Goal: Transaction & Acquisition: Purchase product/service

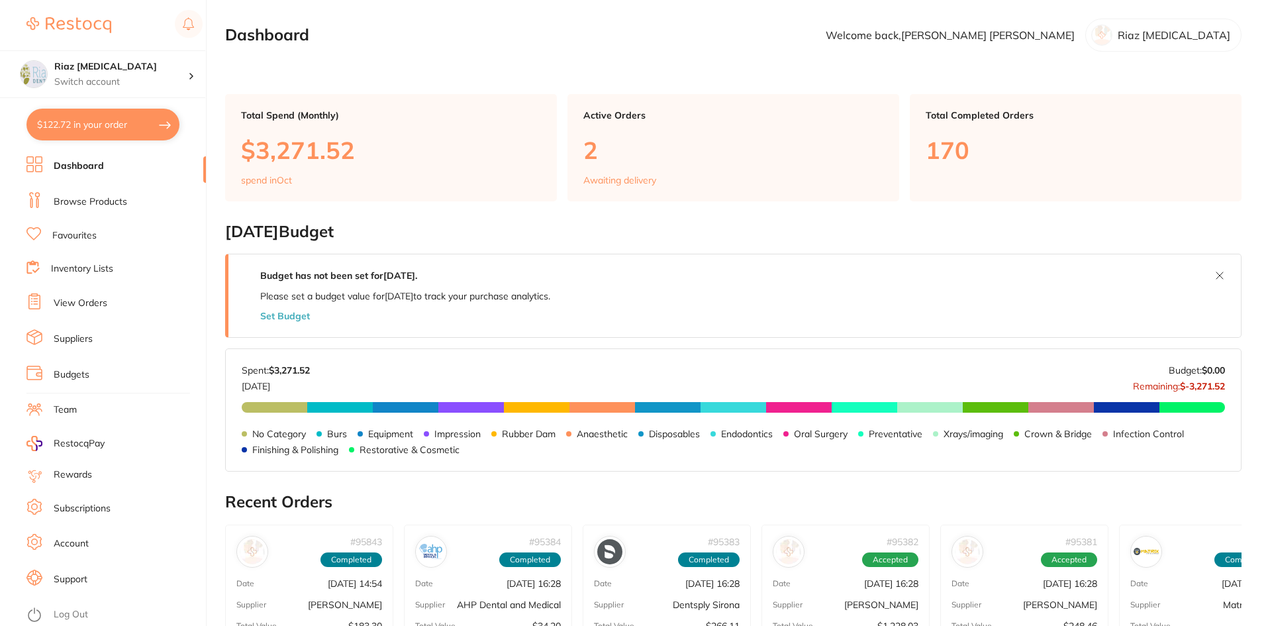
click at [78, 202] on link "Browse Products" at bounding box center [90, 201] width 73 height 13
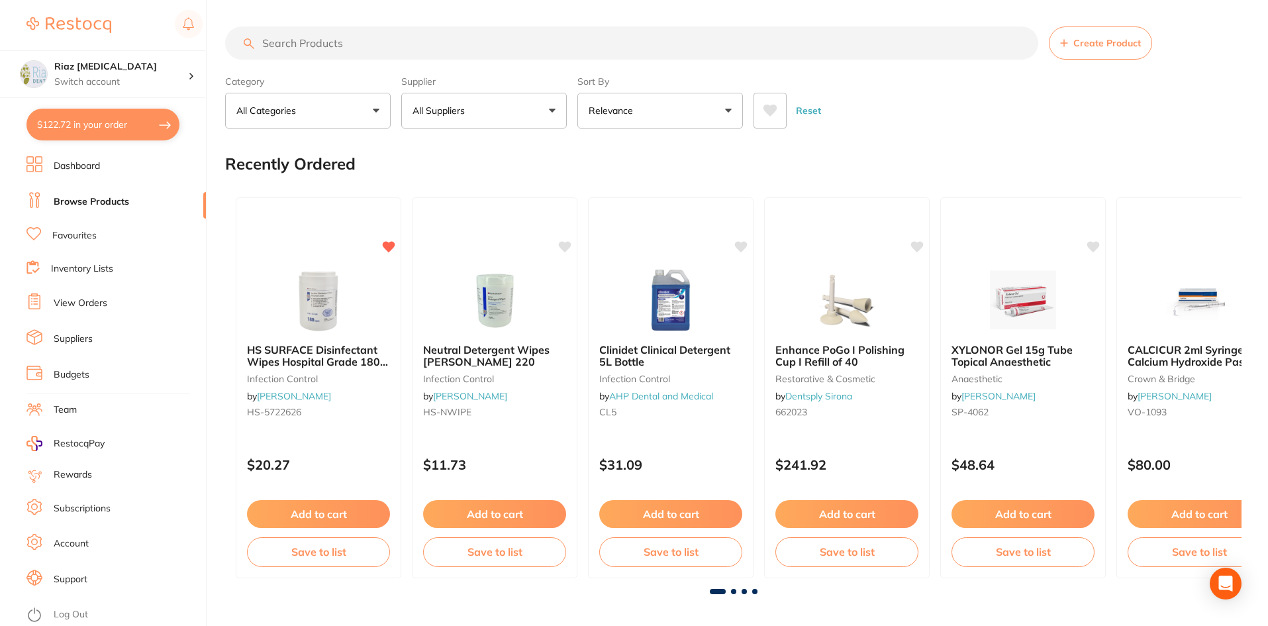
click at [73, 123] on button "$122.72 in your order" at bounding box center [102, 125] width 153 height 32
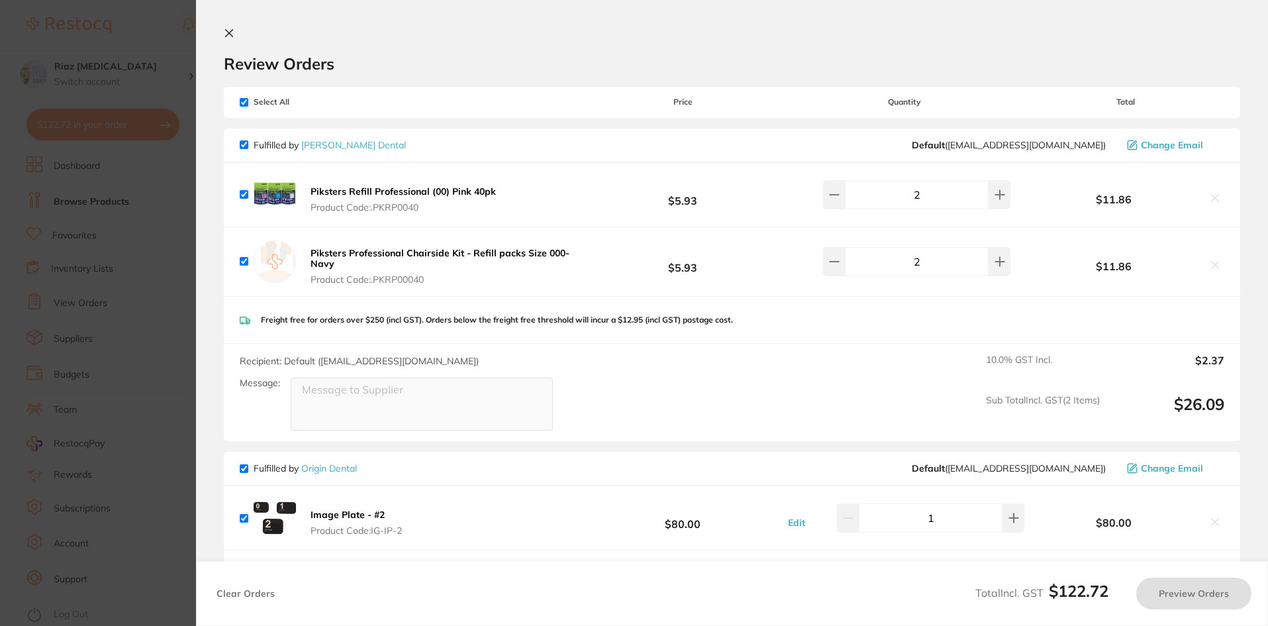
checkbox input "true"
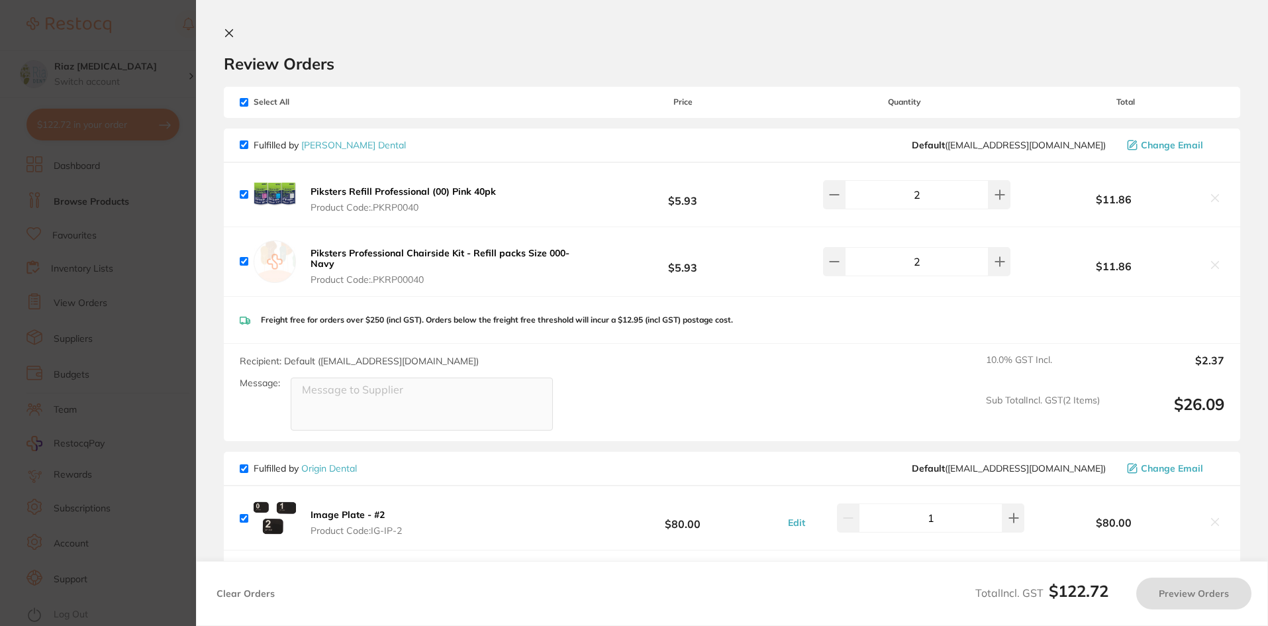
checkbox input "true"
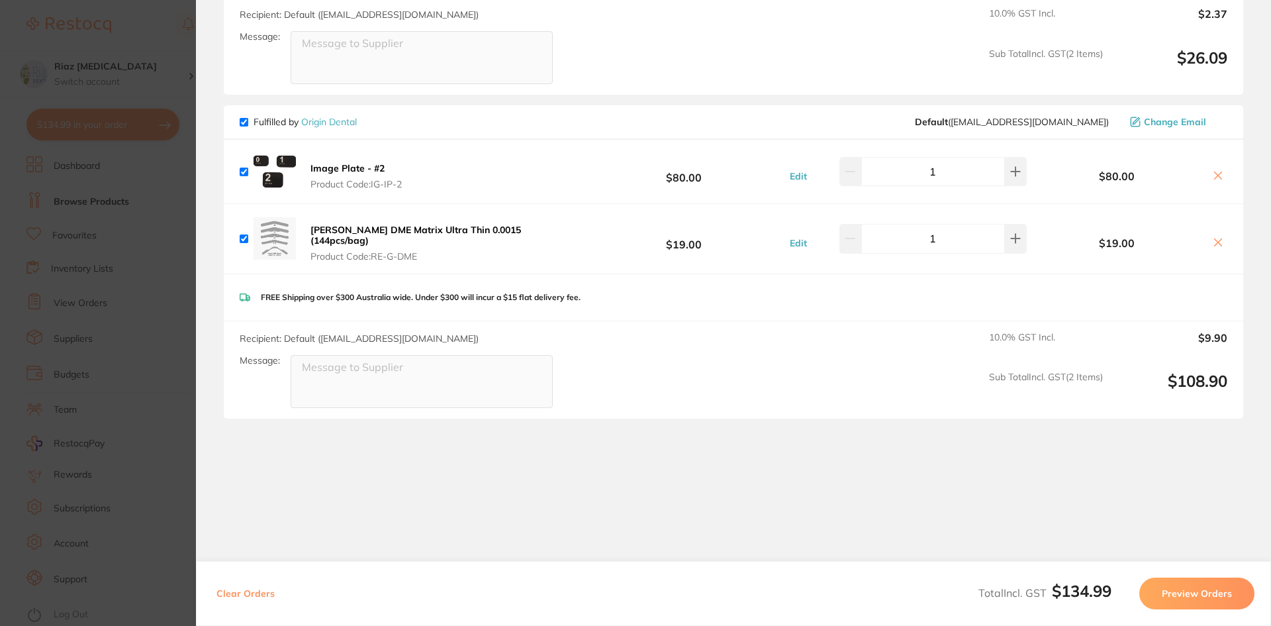
scroll to position [349, 0]
click at [316, 224] on b "[PERSON_NAME] DME Matrix Ultra Thin 0.0015 (144pcs/bag)" at bounding box center [415, 232] width 211 height 23
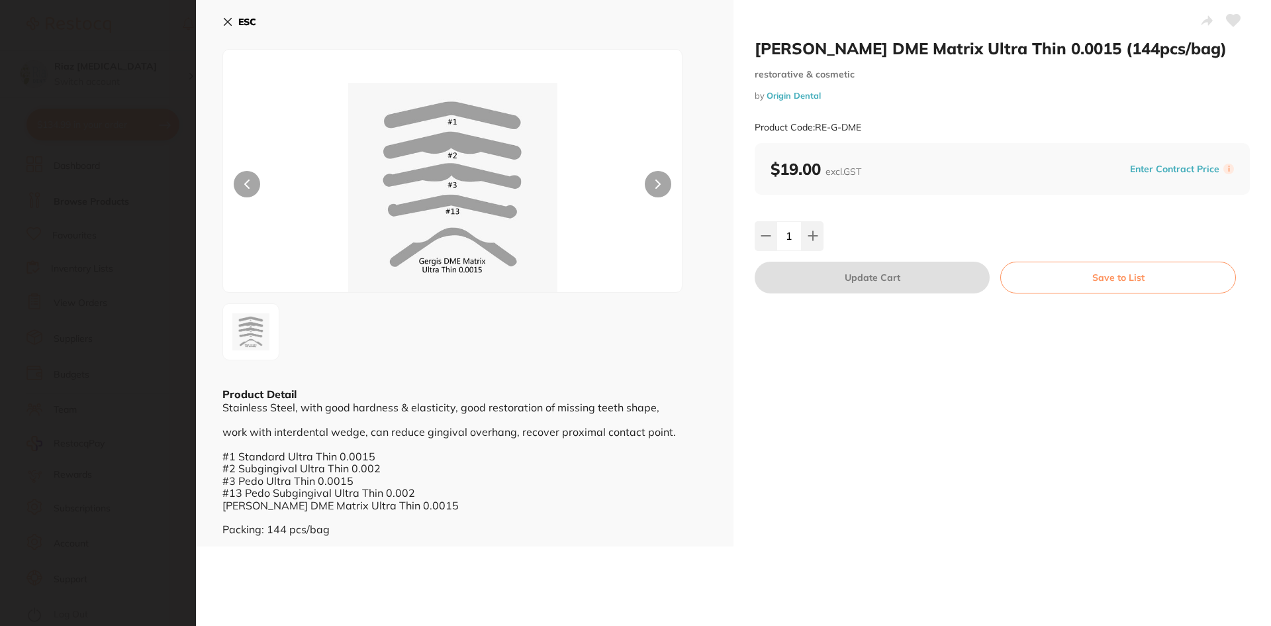
click at [232, 23] on button "ESC" at bounding box center [239, 22] width 34 height 23
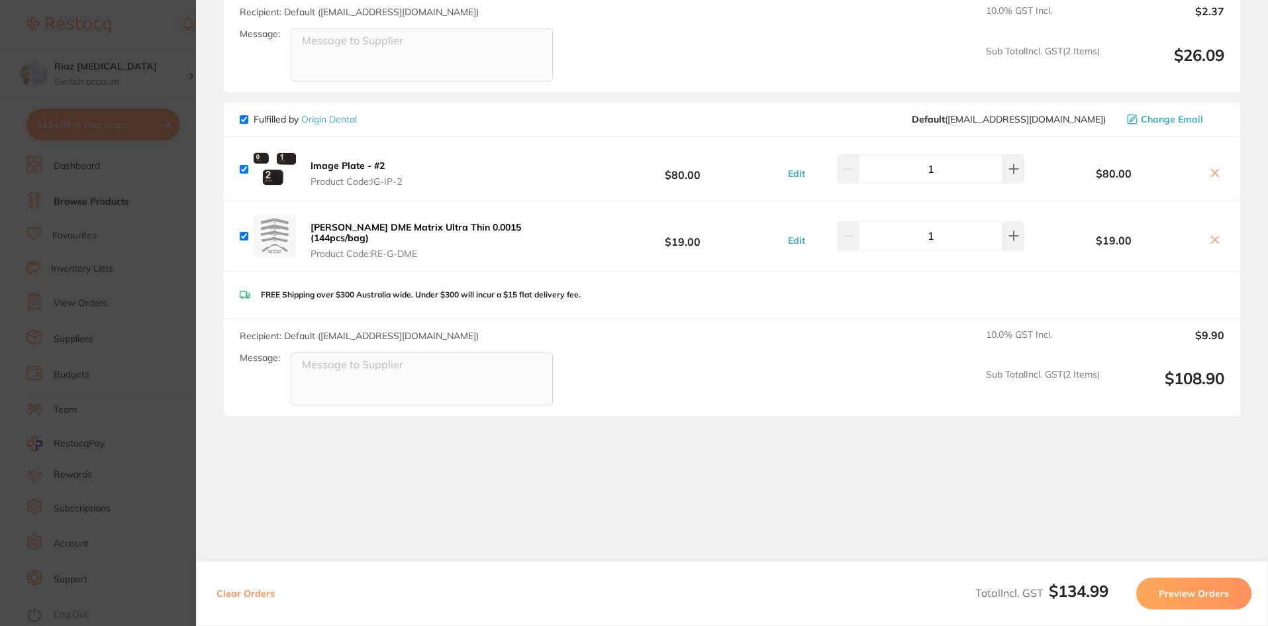
scroll to position [0, 0]
click at [152, 34] on section "Update RRP Set your pre negotiated price for this item. Item Agreed RRP (excl. …" at bounding box center [634, 313] width 1268 height 626
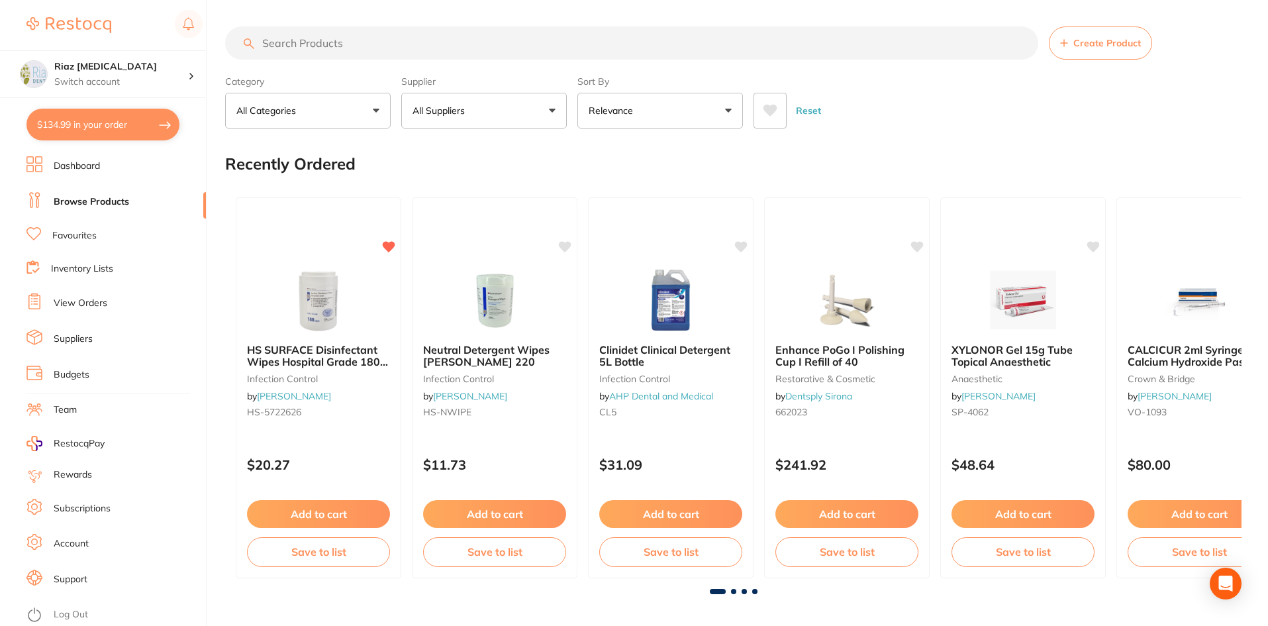
click at [295, 30] on input "search" at bounding box center [631, 42] width 813 height 33
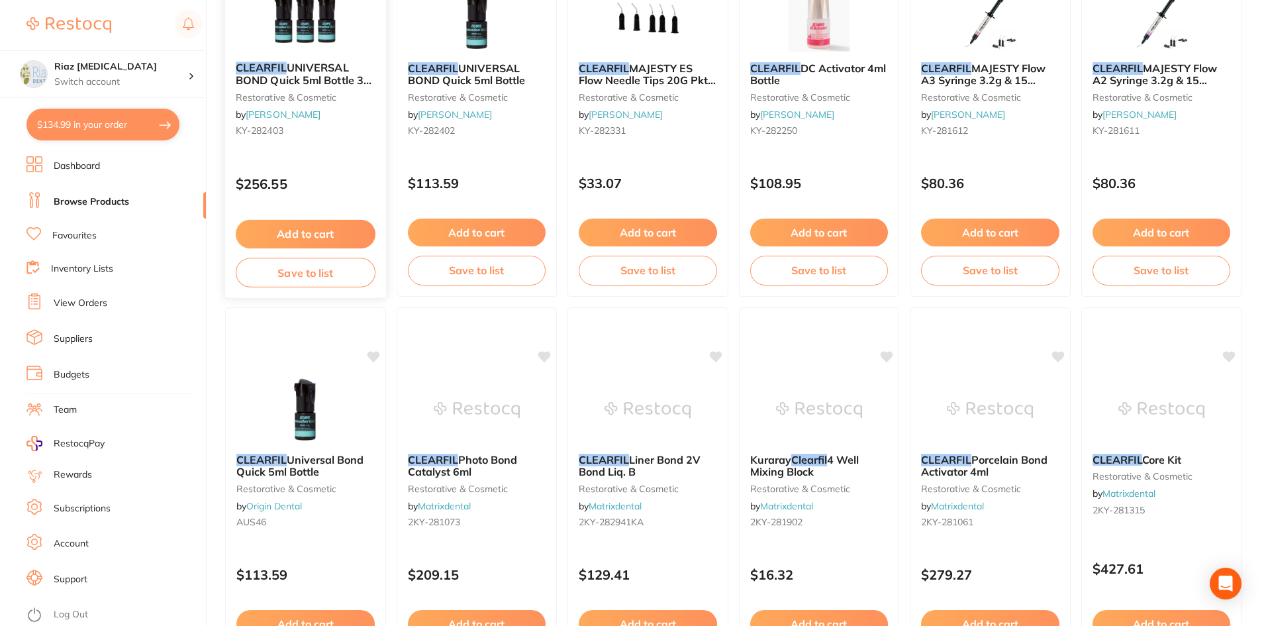
scroll to position [596, 0]
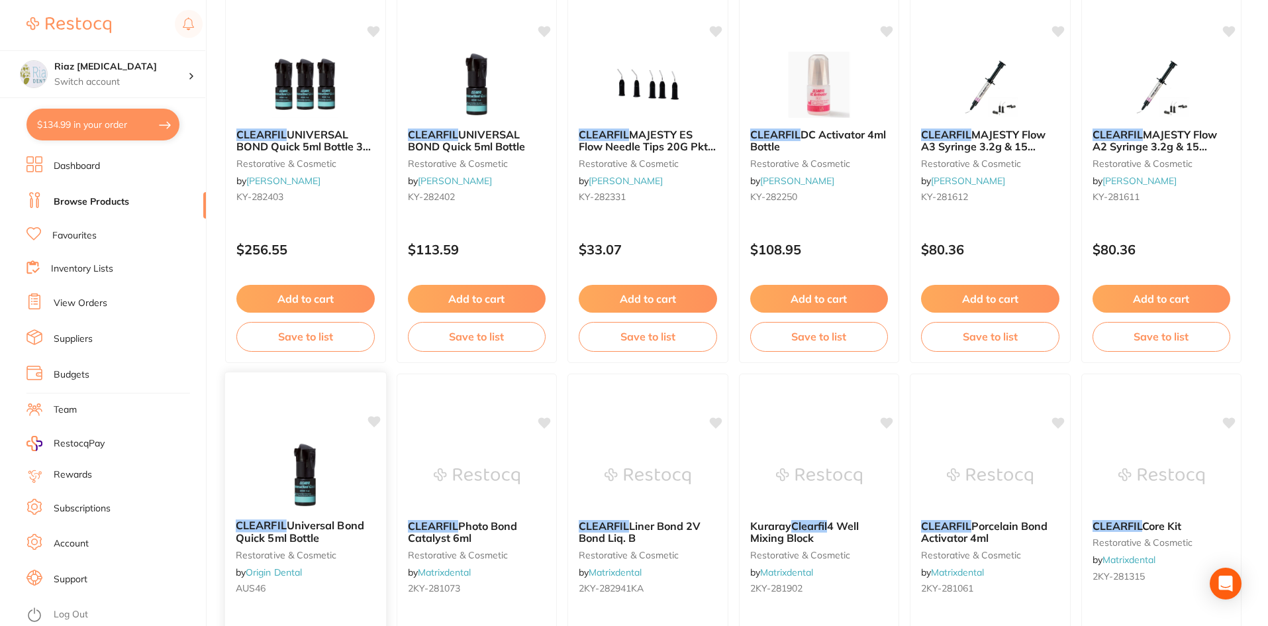
click at [280, 444] on img at bounding box center [305, 475] width 87 height 67
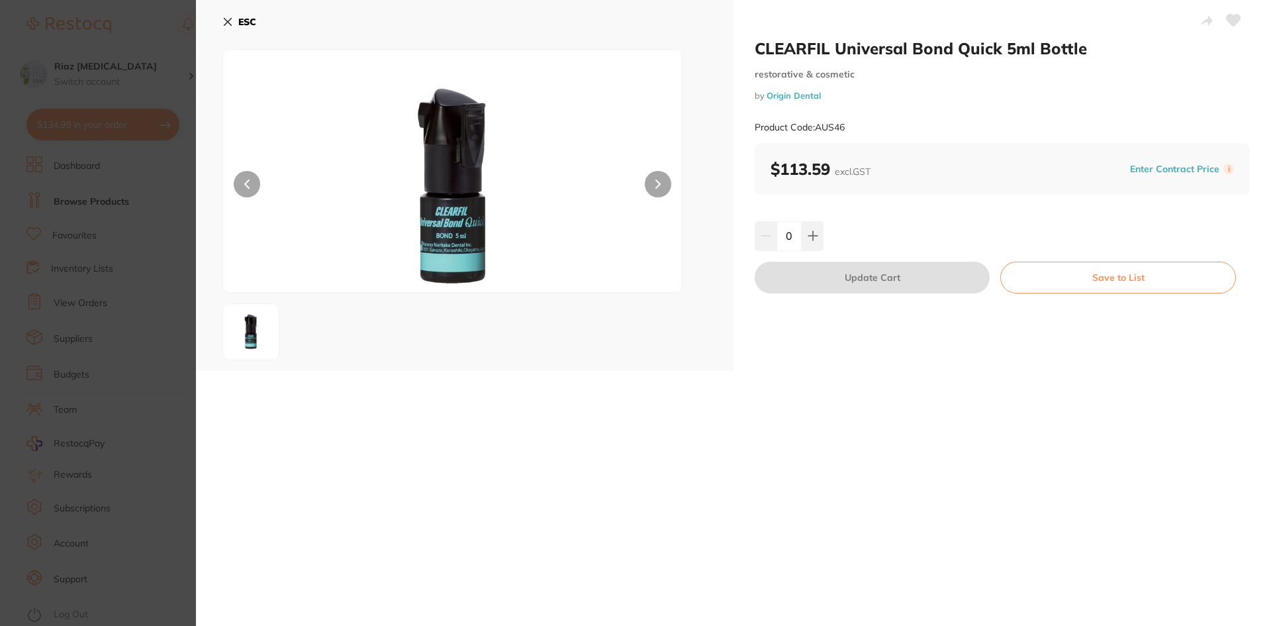
click at [223, 19] on icon at bounding box center [227, 22] width 11 height 11
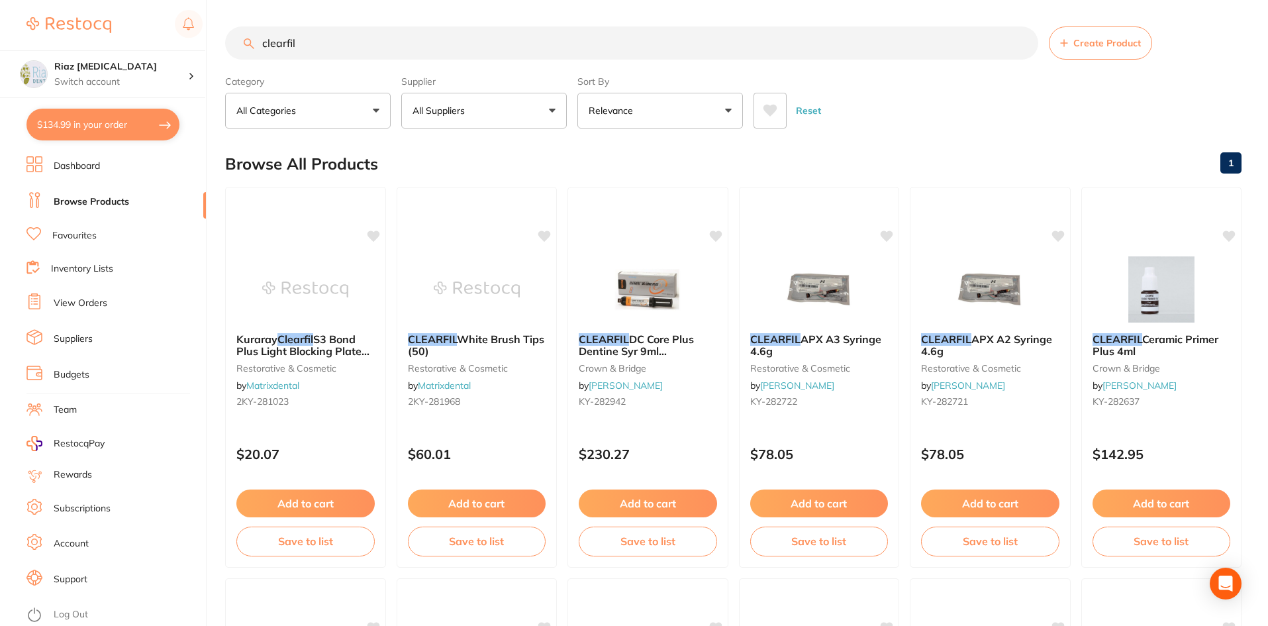
scroll to position [1, 0]
drag, startPoint x: 317, startPoint y: 43, endPoint x: 206, endPoint y: 51, distance: 111.5
click at [206, 51] on div "$134.99 Riaz [MEDICAL_DATA] Switch account Riaz [MEDICAL_DATA] $134.99 in your …" at bounding box center [634, 313] width 1268 height 626
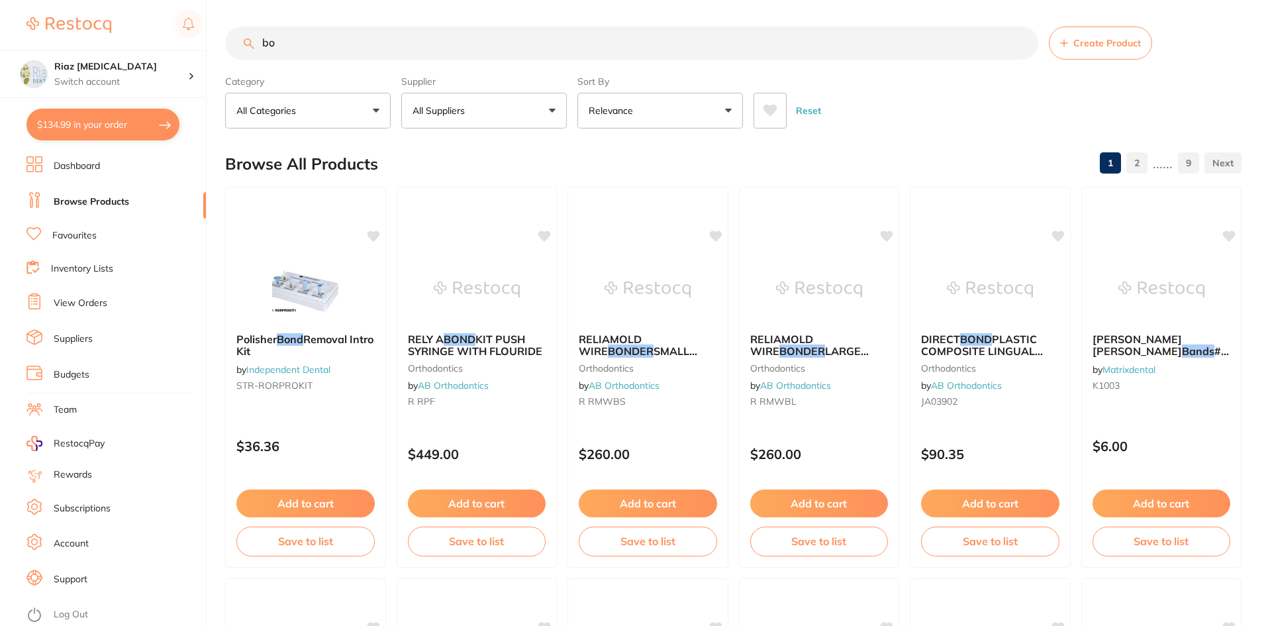
type input "b"
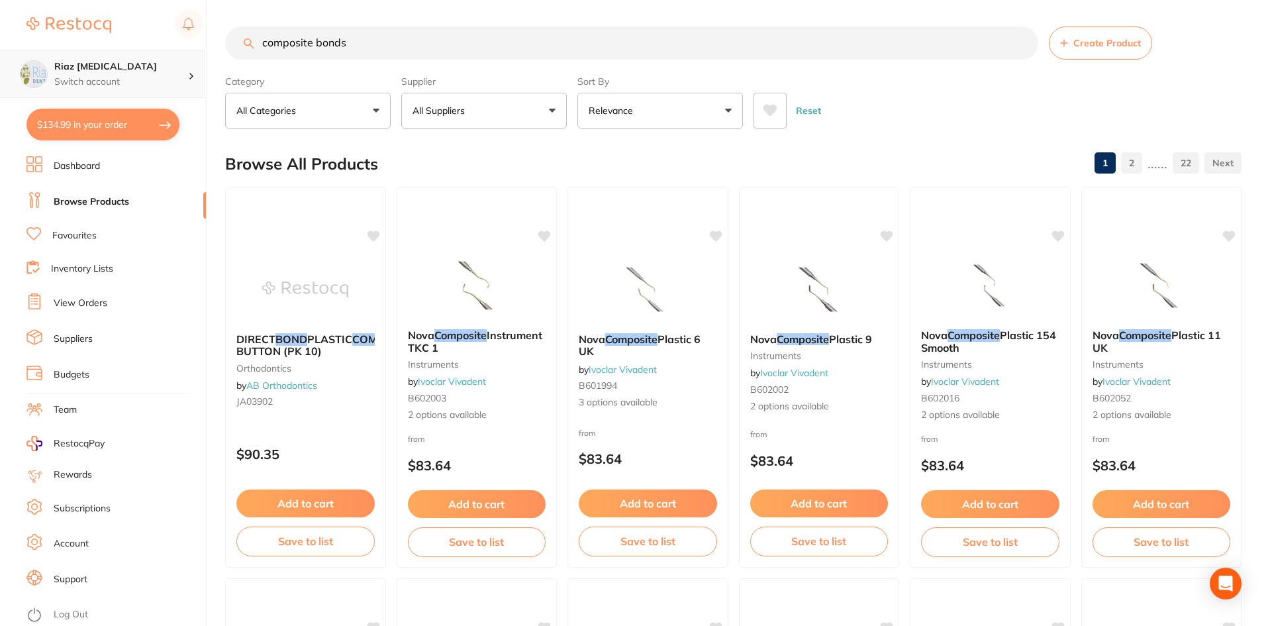
drag, startPoint x: 349, startPoint y: 46, endPoint x: 191, endPoint y: 66, distance: 158.7
click at [191, 66] on div "$134.99 Riaz [MEDICAL_DATA] Switch account Riaz [MEDICAL_DATA] $134.99 in your …" at bounding box center [634, 313] width 1268 height 626
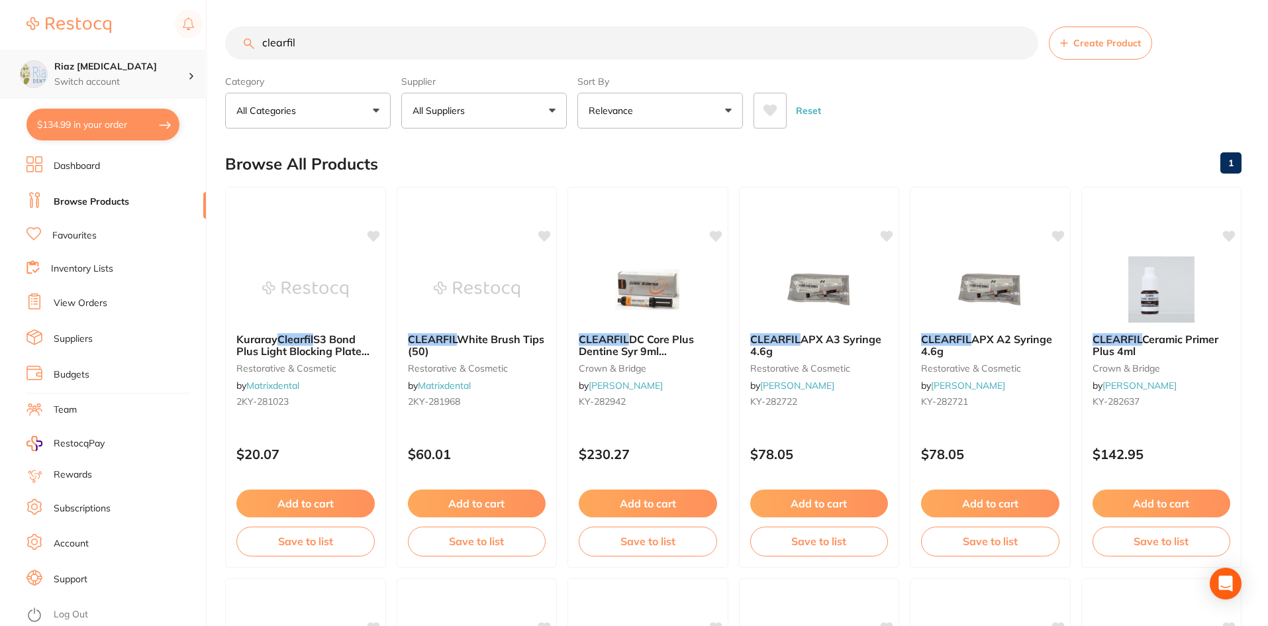
drag, startPoint x: 243, startPoint y: 46, endPoint x: 138, endPoint y: 54, distance: 104.9
click at [138, 54] on div "$134.99 Riaz [MEDICAL_DATA] Switch account Riaz [MEDICAL_DATA] $134.99 in your …" at bounding box center [634, 313] width 1268 height 626
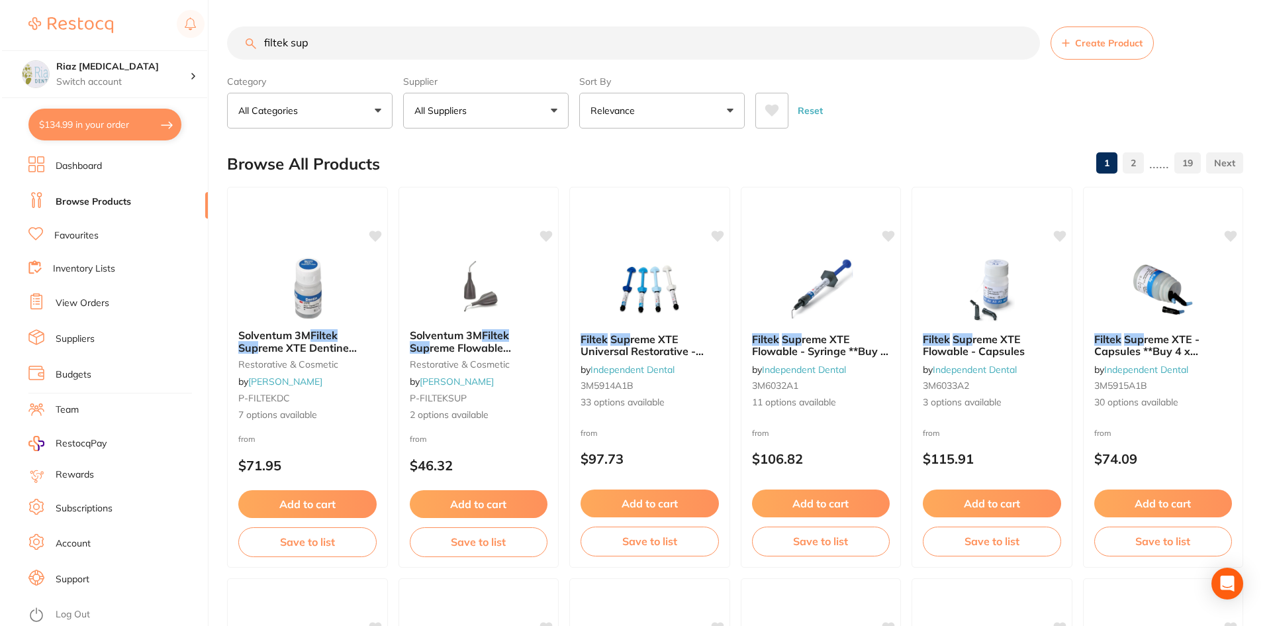
scroll to position [0, 0]
click at [642, 259] on div "Filtek Sup reme XTE Universal Restorative - Syringe **Buy 4 x Syringes **Receiv…" at bounding box center [647, 377] width 161 height 381
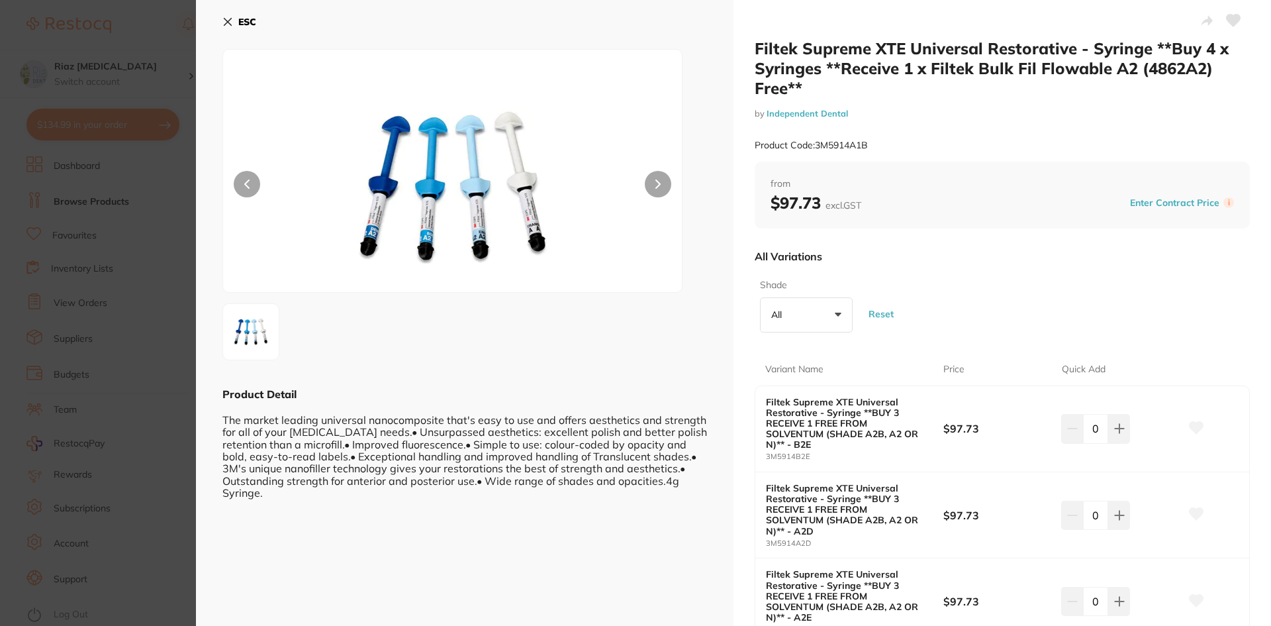
click at [224, 21] on icon at bounding box center [227, 22] width 11 height 11
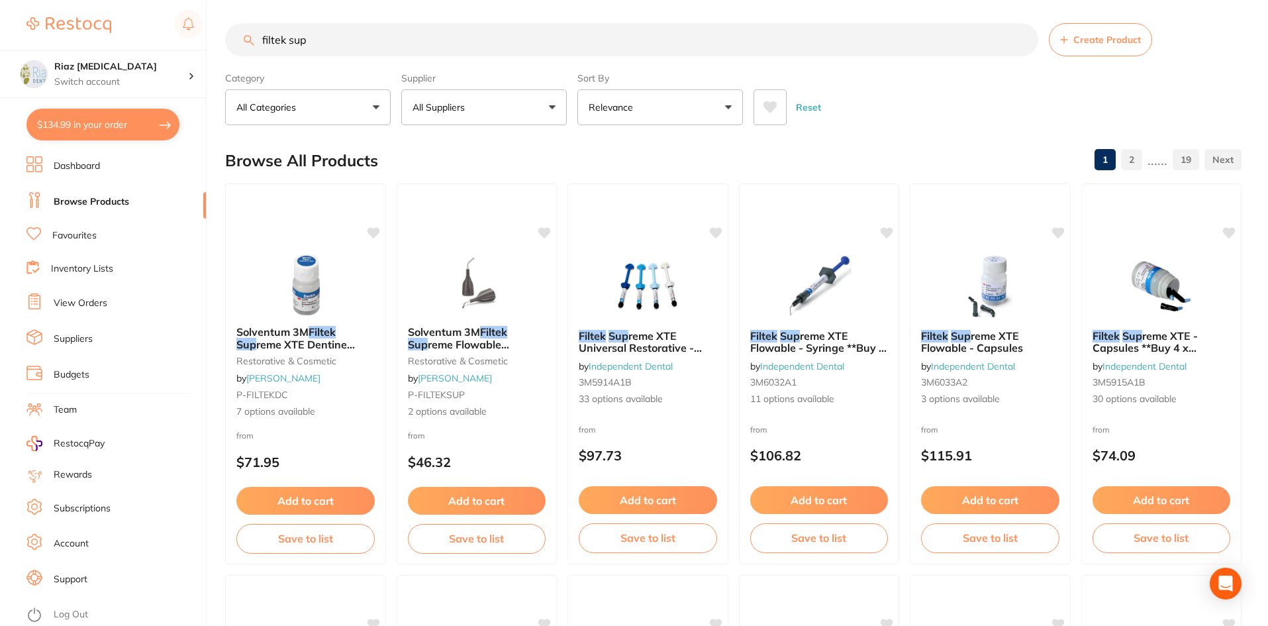
drag, startPoint x: 325, startPoint y: 35, endPoint x: 121, endPoint y: 40, distance: 204.0
click at [121, 40] on div "$134.99 Riaz [MEDICAL_DATA] Switch account Riaz [MEDICAL_DATA] $134.99 in your …" at bounding box center [634, 310] width 1268 height 626
type input "[PERSON_NAME]"
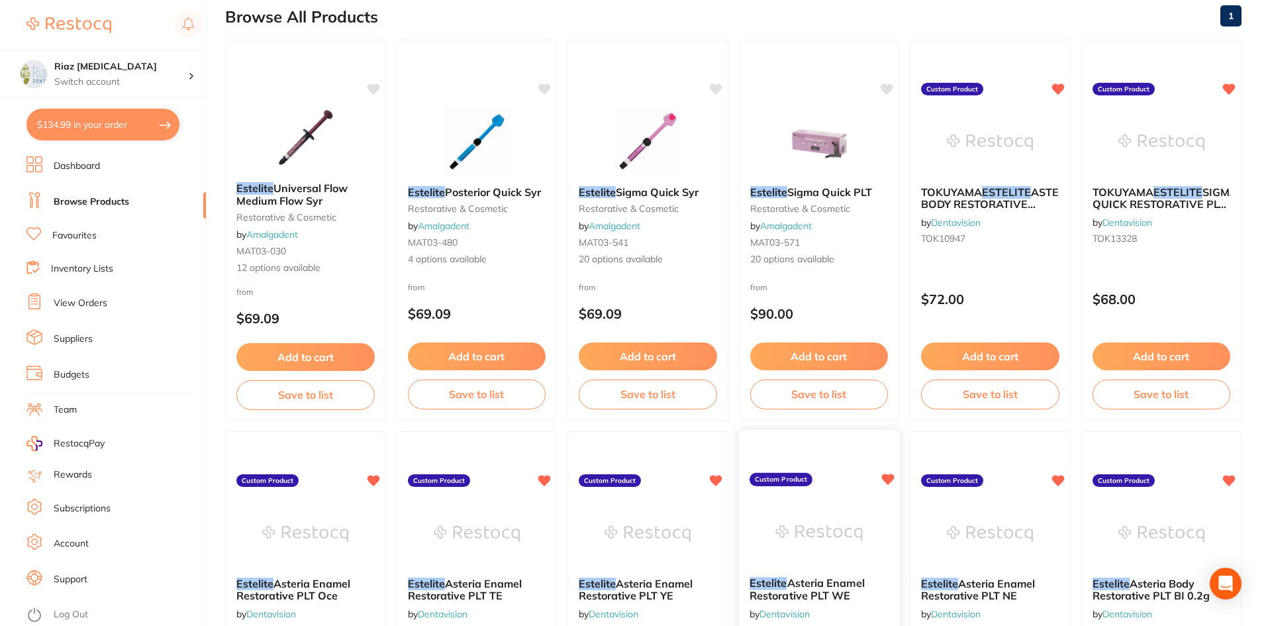
scroll to position [0, 0]
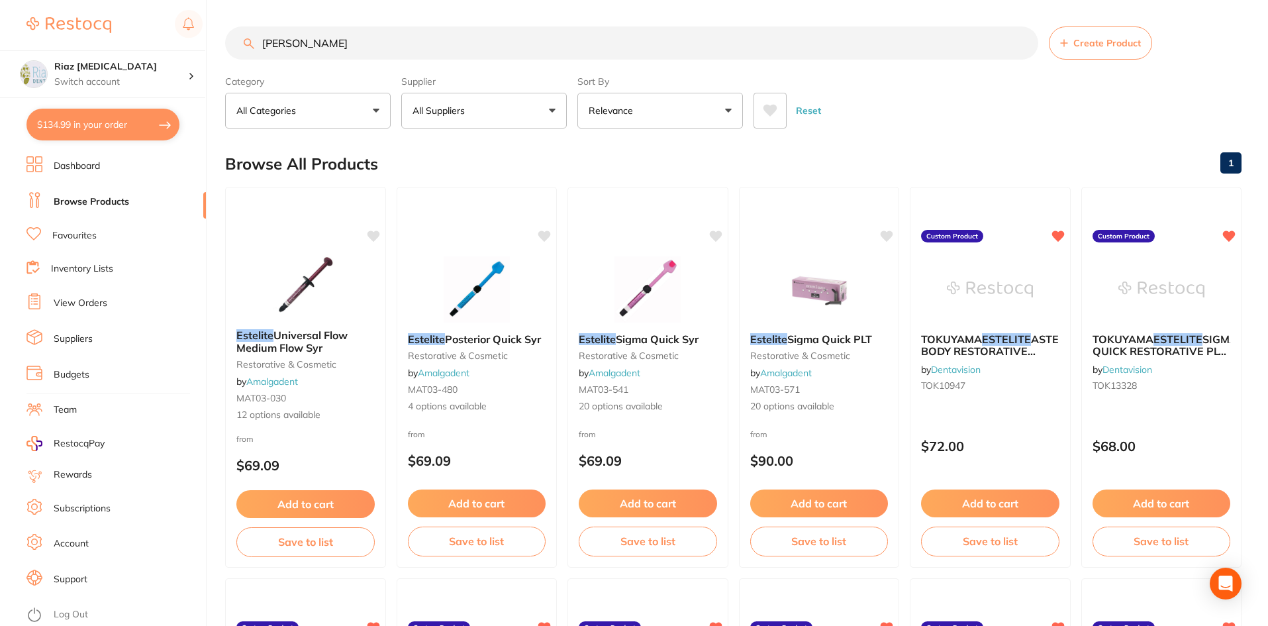
click at [1023, 45] on input "[PERSON_NAME]" at bounding box center [631, 42] width 813 height 33
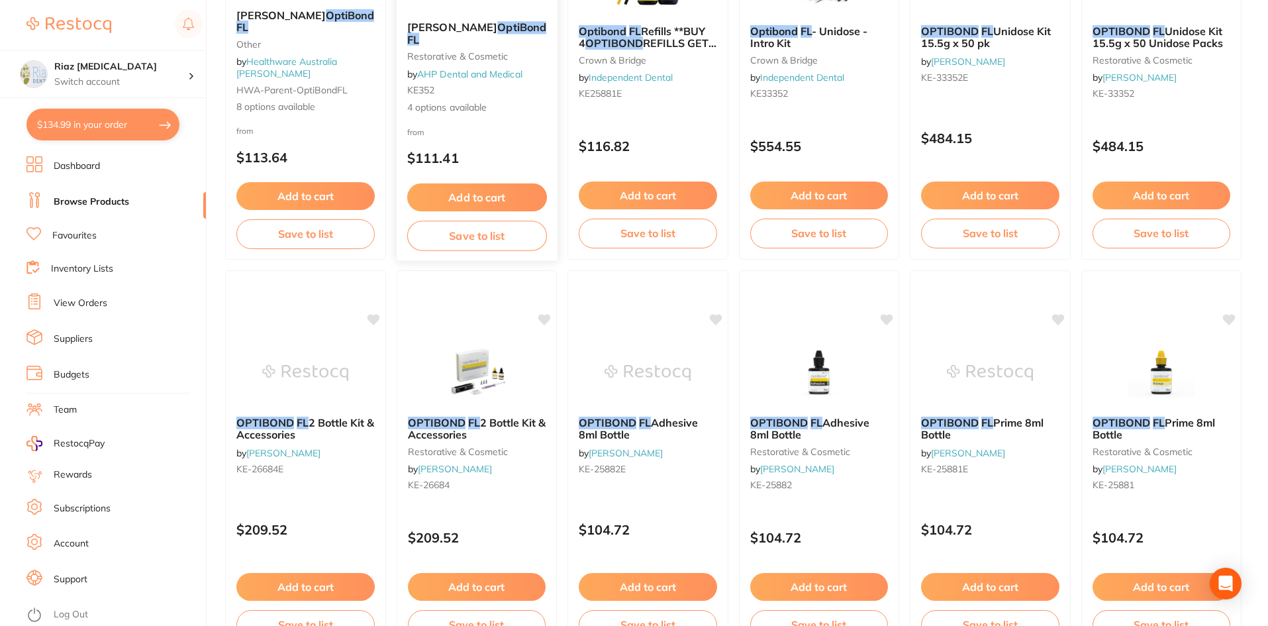
scroll to position [331, 0]
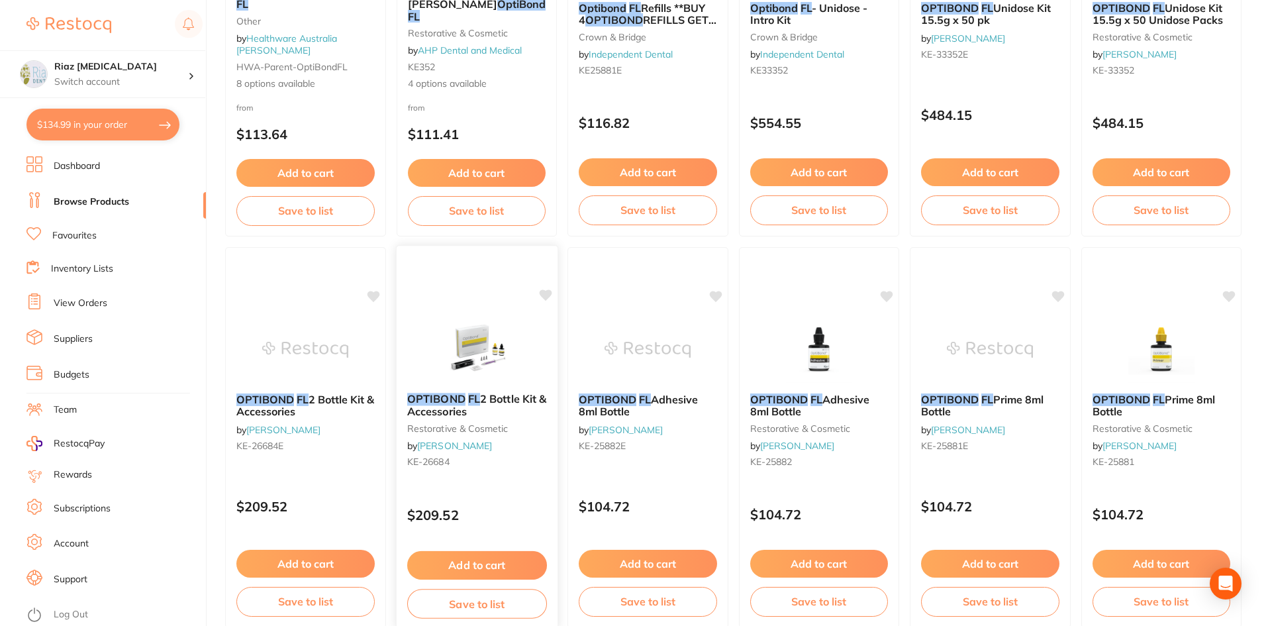
type input "optibond FL"
click at [474, 311] on div "OPTIBOND FL 2 Bottle Kit & Accessories restorative & cosmetic by [PERSON_NAME] …" at bounding box center [476, 437] width 162 height 385
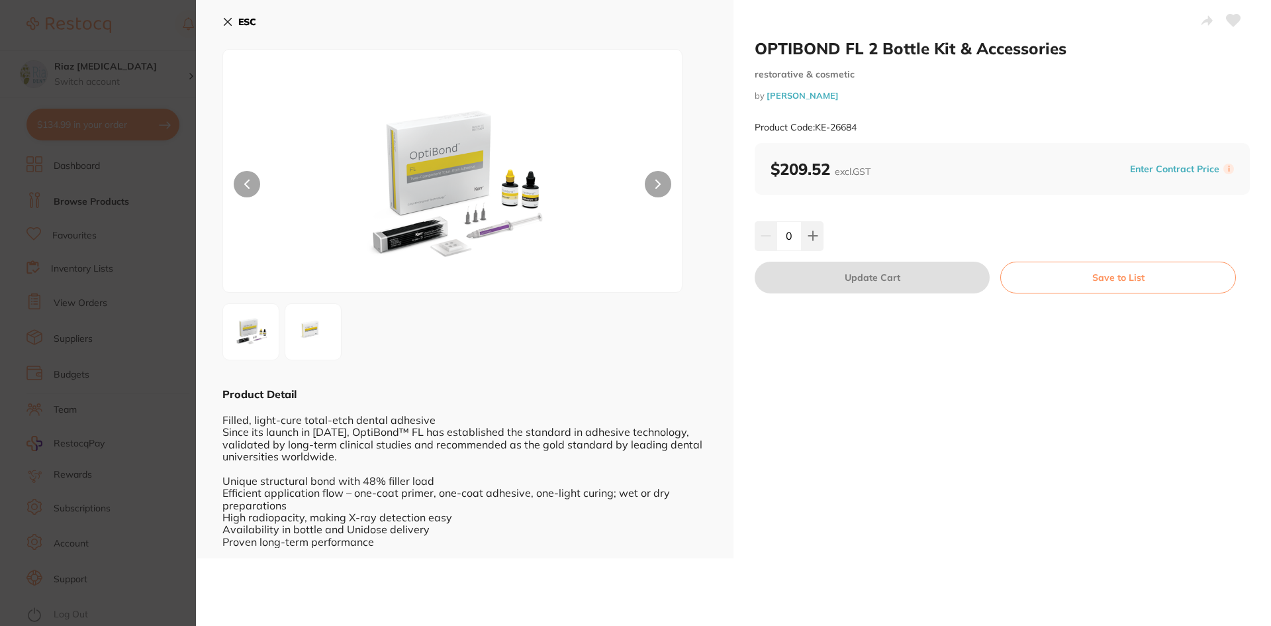
scroll to position [1, 0]
drag, startPoint x: 163, startPoint y: 183, endPoint x: 150, endPoint y: 222, distance: 41.9
click at [163, 183] on section "OPTIBOND FL 2 Bottle Kit & Accessories restorative & cosmetic by [PERSON_NAME] …" at bounding box center [635, 313] width 1271 height 626
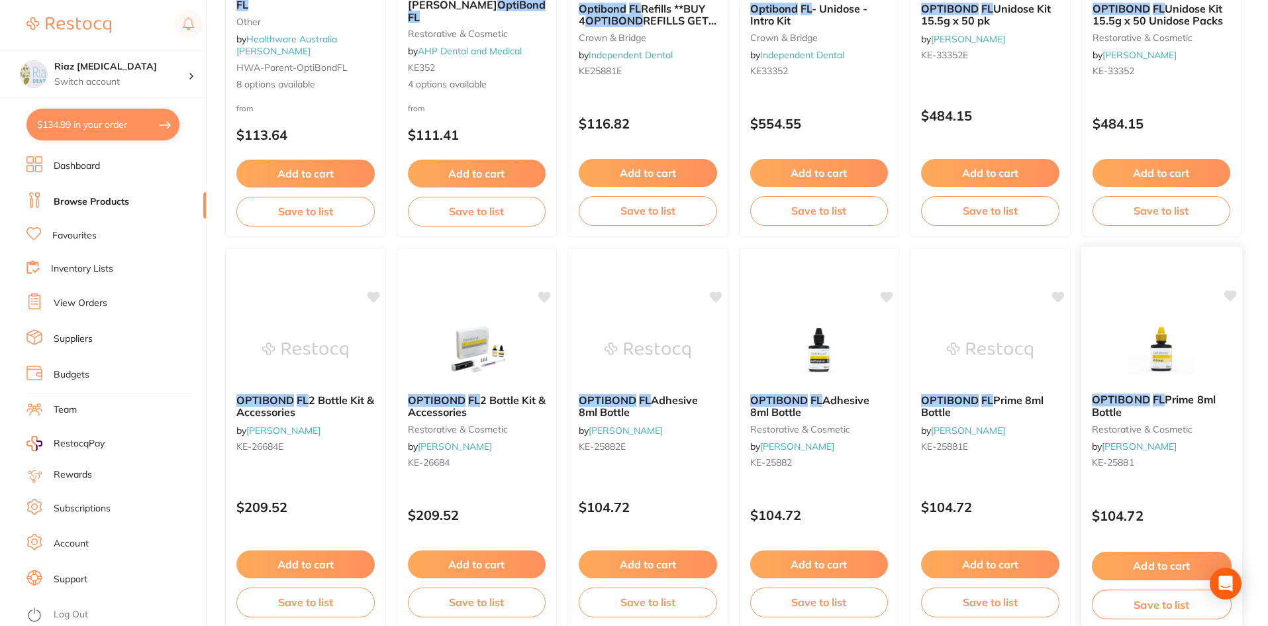
scroll to position [331, 0]
click at [502, 568] on button "Add to cart" at bounding box center [476, 565] width 140 height 28
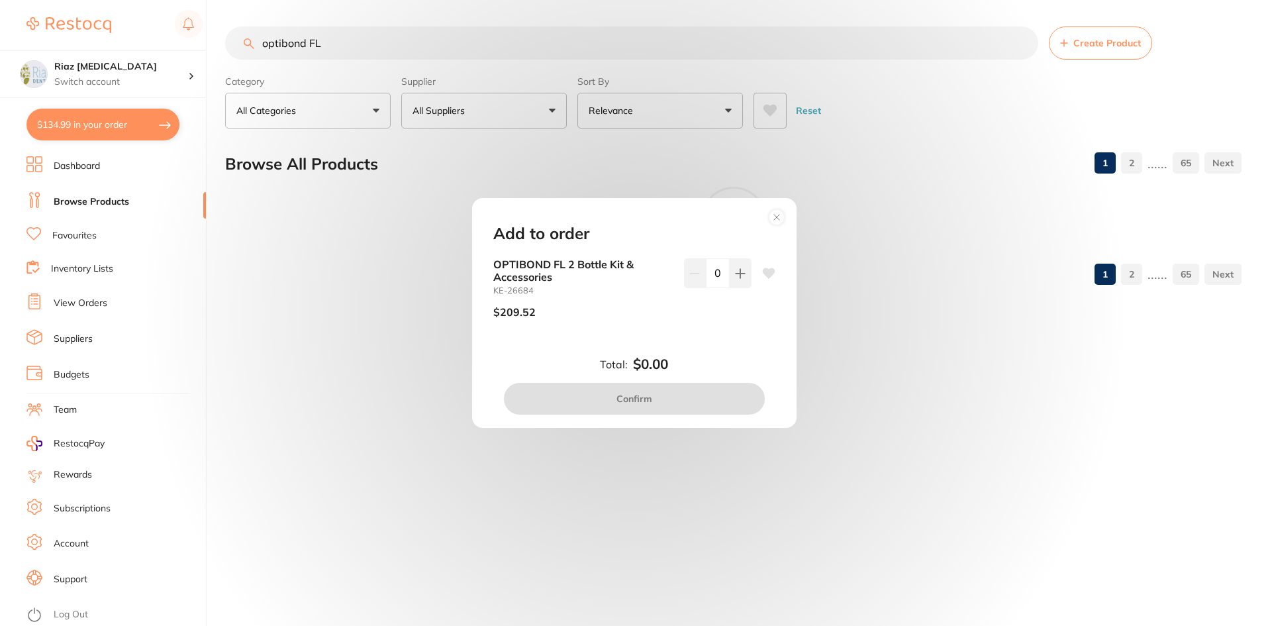
scroll to position [0, 0]
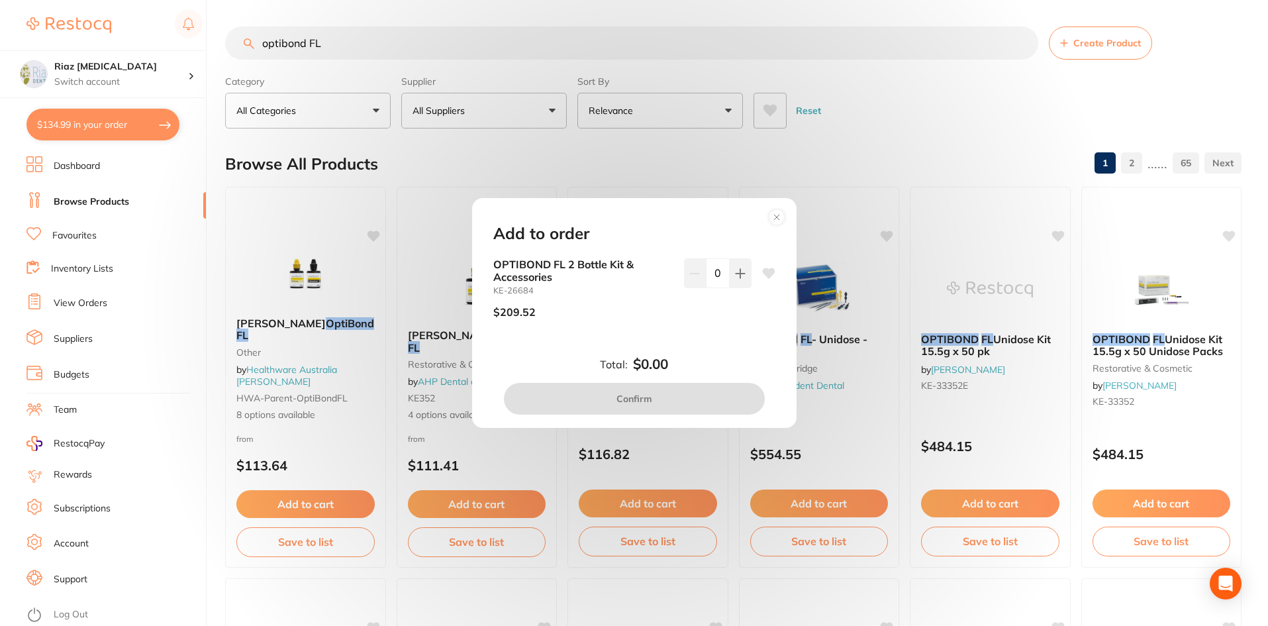
click at [781, 209] on icon at bounding box center [776, 217] width 21 height 21
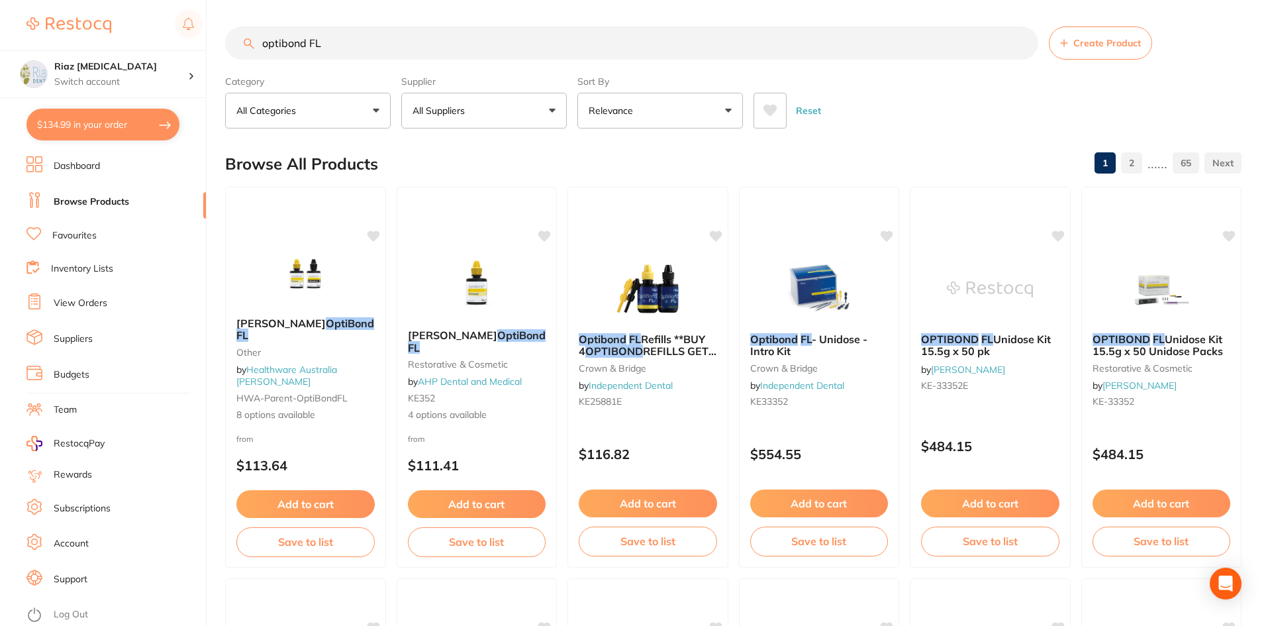
click at [80, 305] on link "View Orders" at bounding box center [81, 303] width 54 height 13
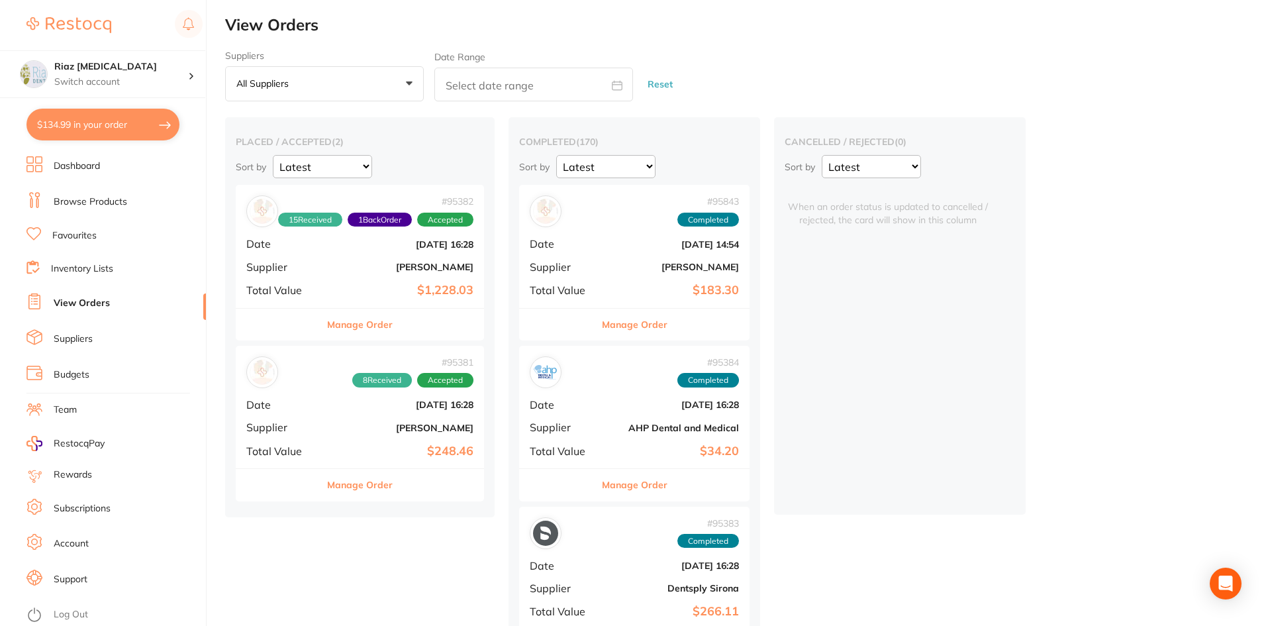
click at [657, 271] on b "[PERSON_NAME]" at bounding box center [672, 266] width 132 height 11
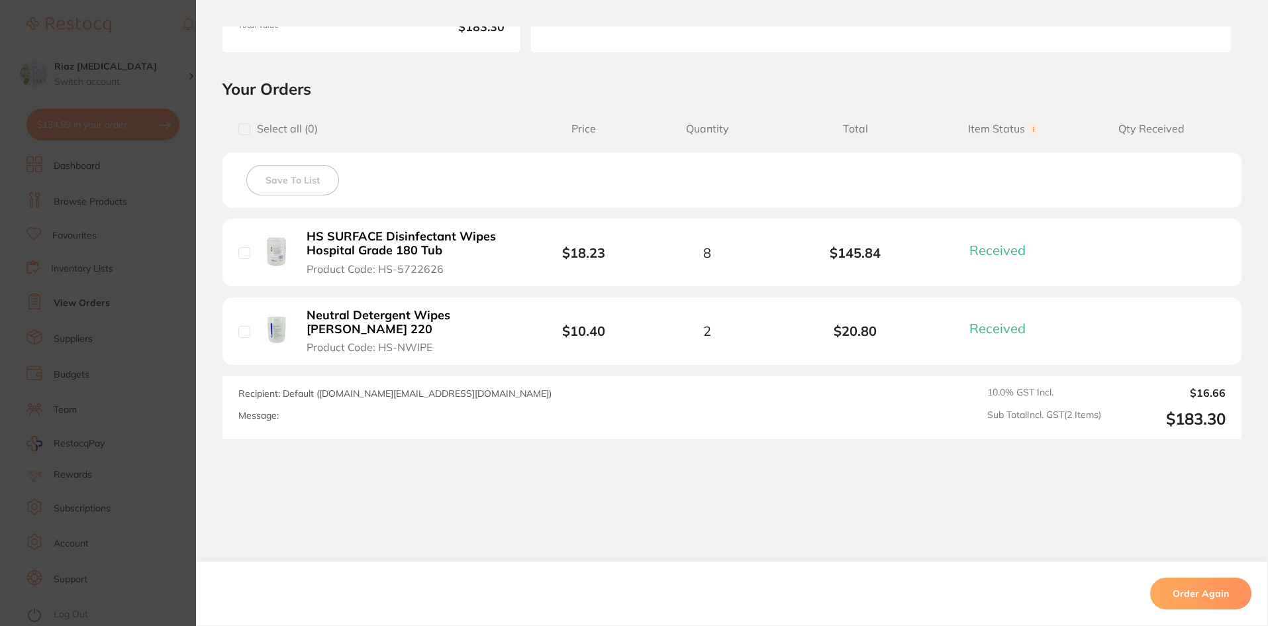
scroll to position [257, 0]
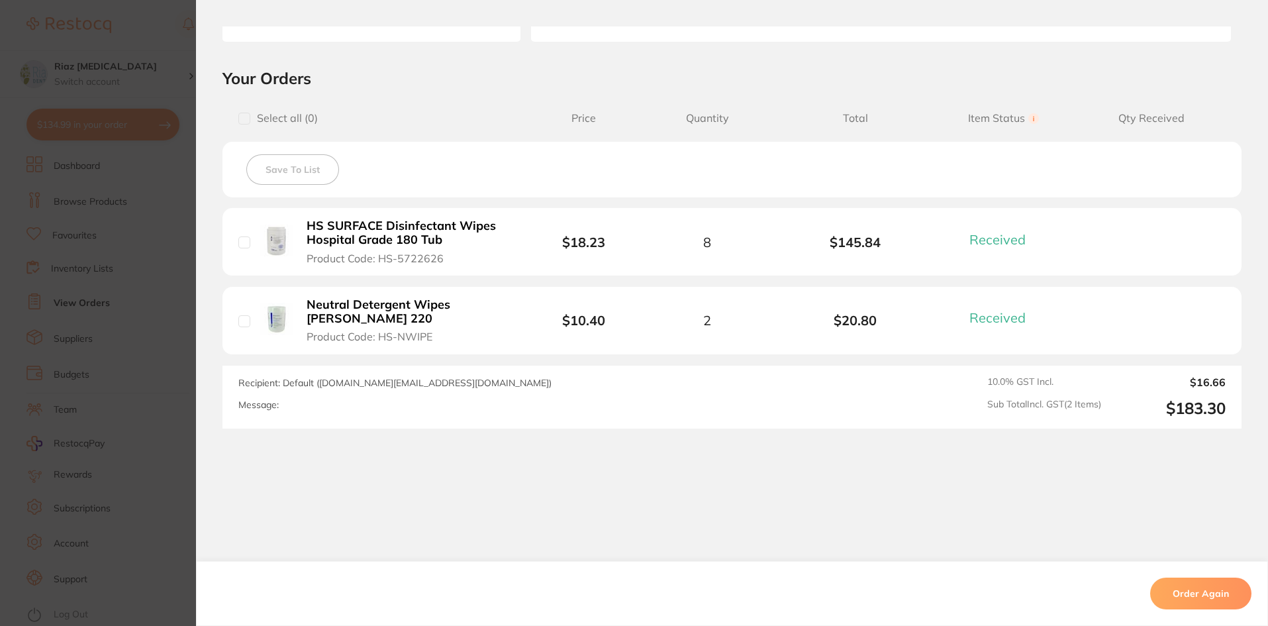
click at [165, 250] on section "Order ID: Restocq- 95843 Order Information 2 Received Completed Order Order Dat…" at bounding box center [634, 313] width 1268 height 626
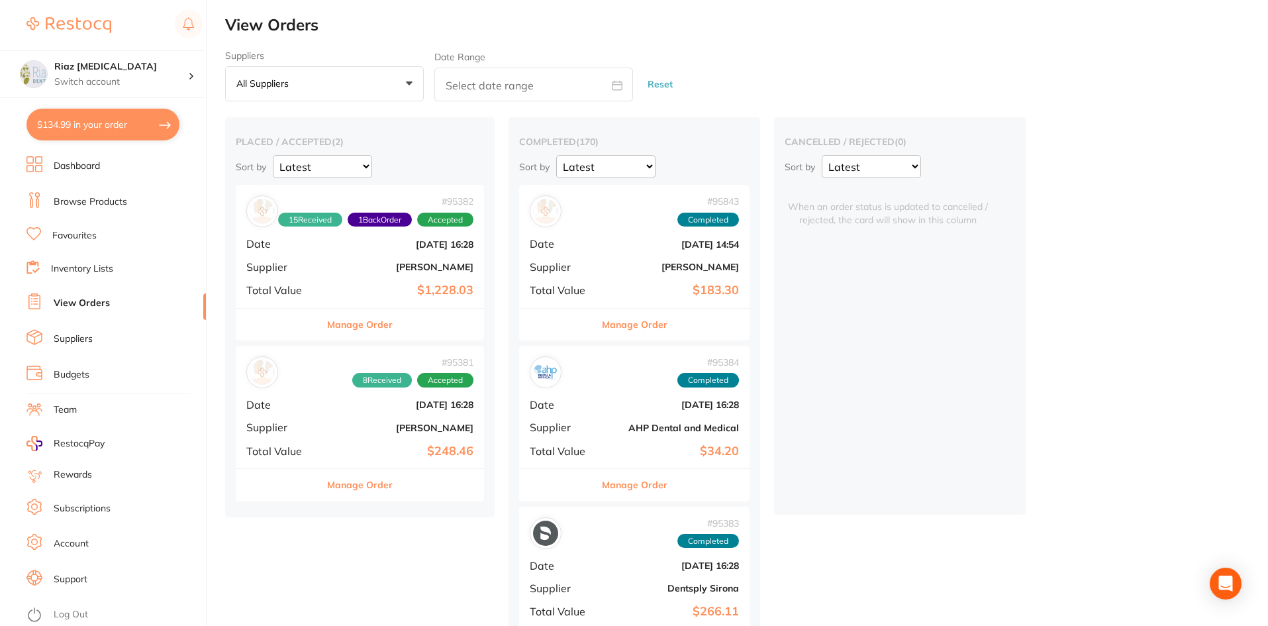
click at [343, 271] on b "[PERSON_NAME]" at bounding box center [401, 266] width 144 height 11
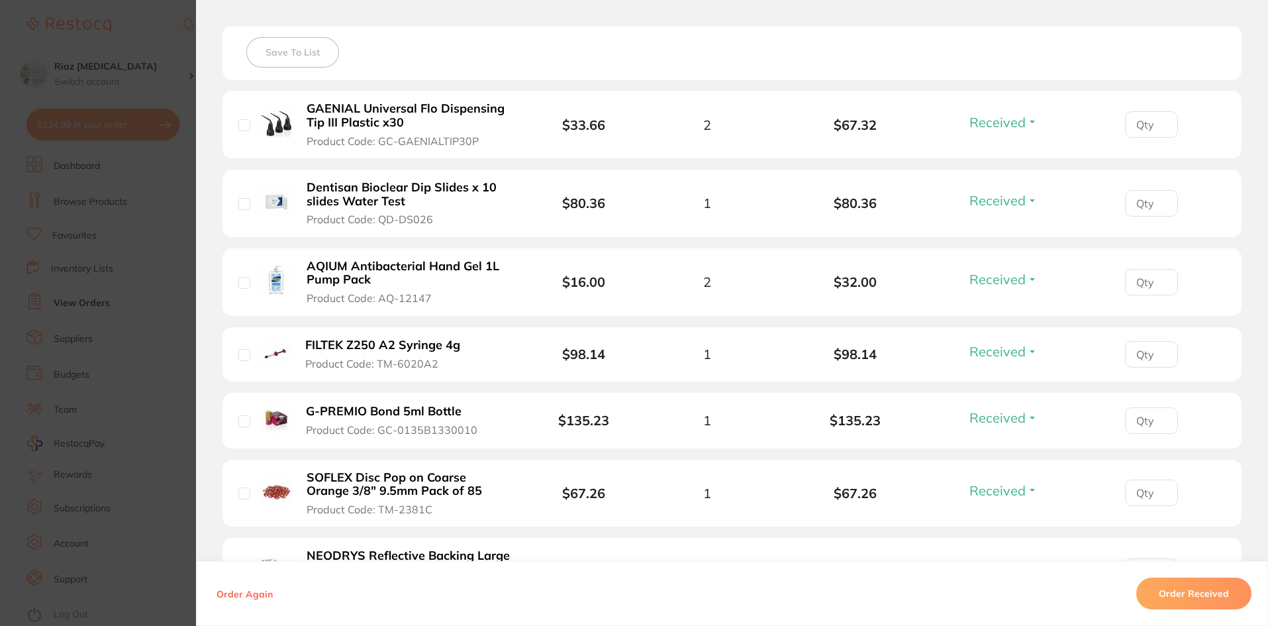
scroll to position [397, 0]
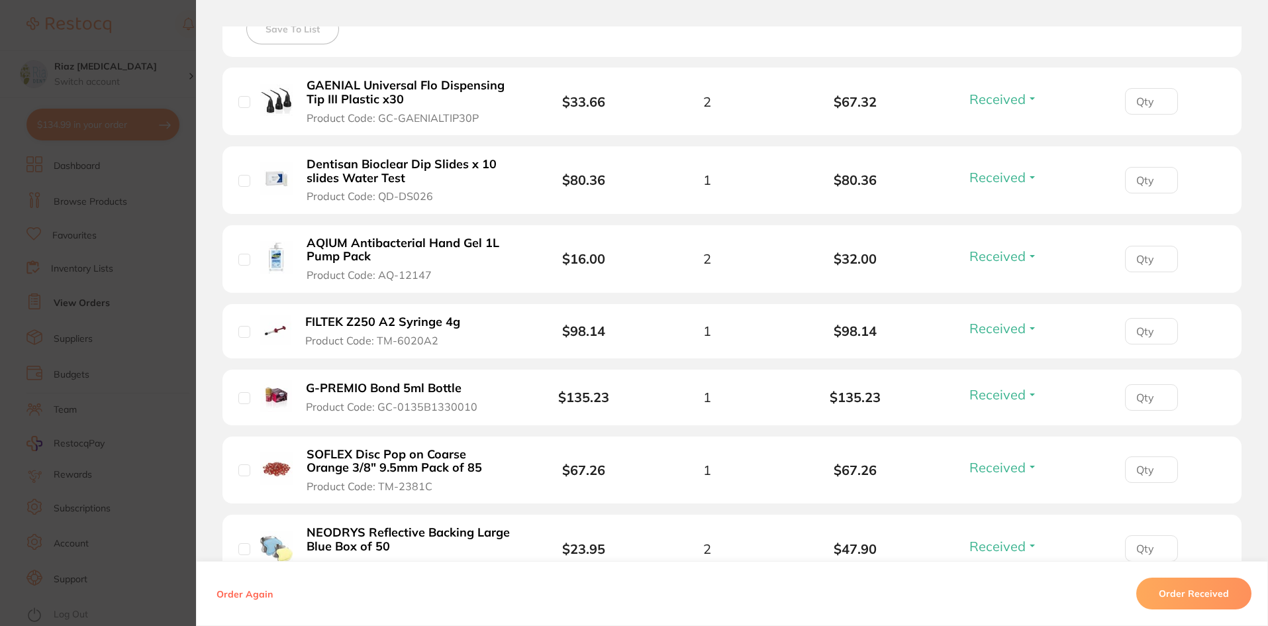
click at [151, 232] on section "Order ID: Restocq- 95382 Order Information 15 Received 1 Back Order Accepted Or…" at bounding box center [634, 313] width 1268 height 626
